Goal: Subscribe to service/newsletter: Subscribe to service/newsletter

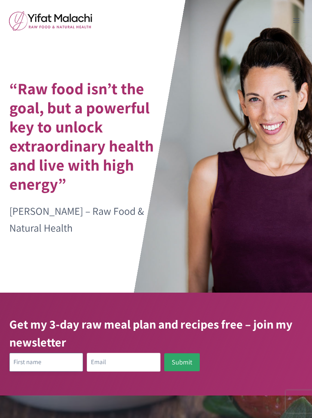
click at [35, 361] on input "text" at bounding box center [46, 362] width 74 height 18
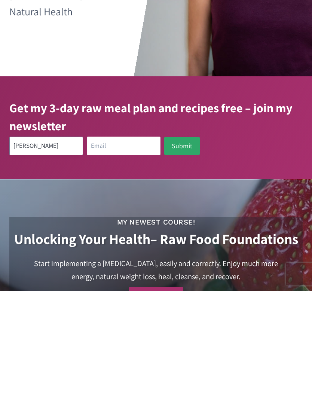
type input "[PERSON_NAME]"
click at [101, 264] on input "email" at bounding box center [124, 273] width 74 height 18
type input "cynthiafrazier677@gmail.com"
click at [181, 264] on button "Submit" at bounding box center [182, 273] width 36 height 18
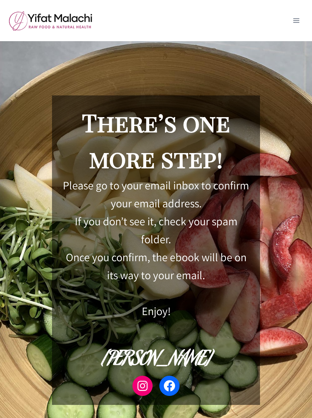
click at [27, 7] on div at bounding box center [50, 20] width 83 height 41
click at [62, 16] on img at bounding box center [50, 21] width 83 height 20
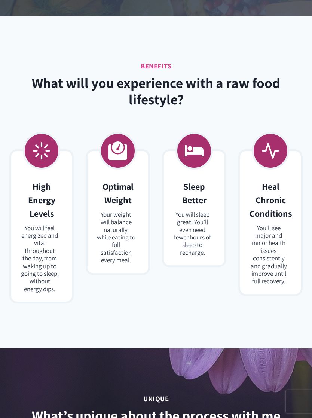
scroll to position [2066, 0]
